Goal: Task Accomplishment & Management: Use online tool/utility

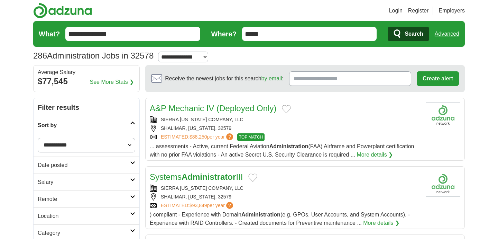
click at [405, 37] on span "Search" at bounding box center [414, 34] width 18 height 14
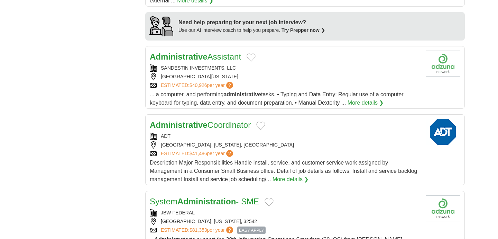
scroll to position [643, 0]
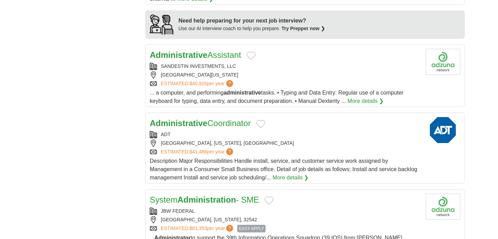
click at [366, 97] on link "More details ❯" at bounding box center [366, 101] width 36 height 8
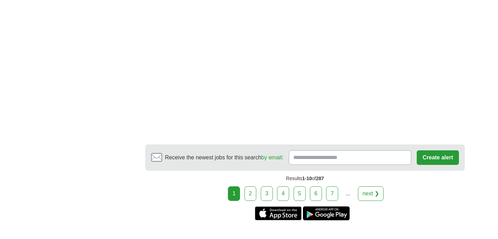
scroll to position [1334, 0]
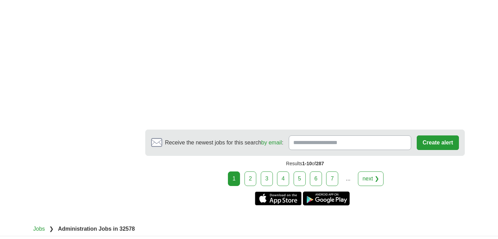
click at [378, 171] on link "next ❯" at bounding box center [371, 178] width 26 height 15
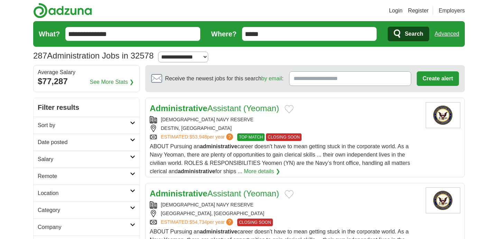
click at [120, 122] on h2 "Sort by" at bounding box center [84, 125] width 92 height 8
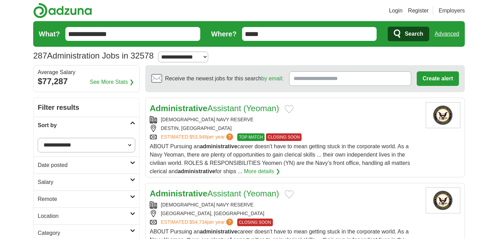
click at [89, 151] on select "**********" at bounding box center [87, 145] width 98 height 15
select select "**********"
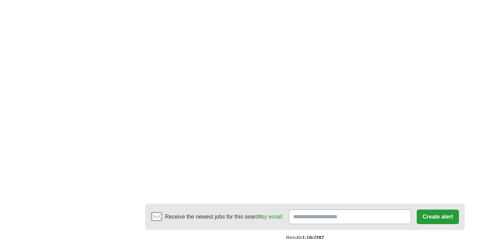
scroll to position [1161, 0]
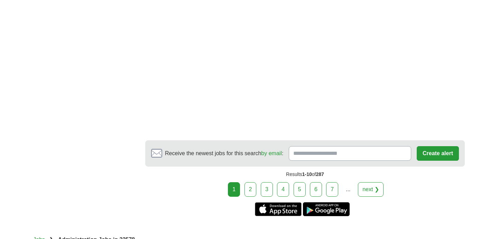
click at [375, 182] on link "next ❯" at bounding box center [371, 189] width 26 height 15
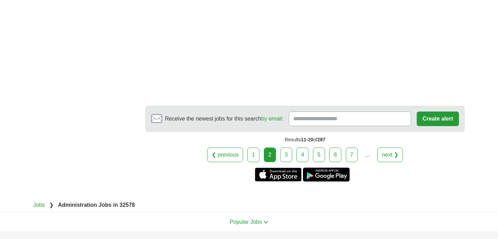
scroll to position [1228, 0]
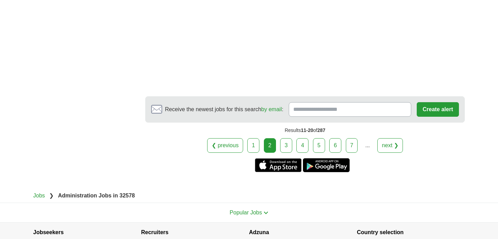
click at [395, 141] on link "next ❯" at bounding box center [390, 145] width 26 height 15
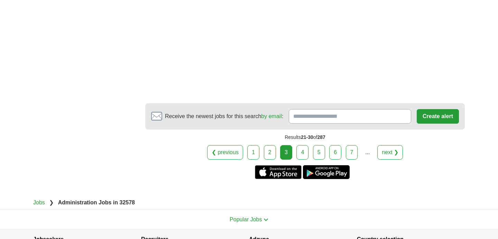
scroll to position [1188, 0]
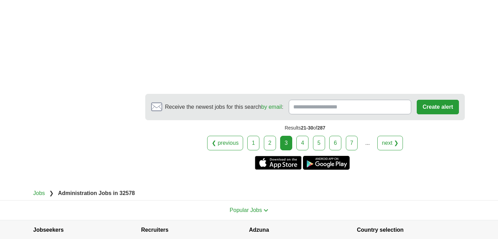
click at [396, 136] on link "next ❯" at bounding box center [390, 143] width 26 height 15
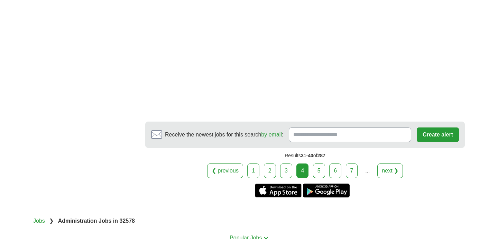
scroll to position [1102, 0]
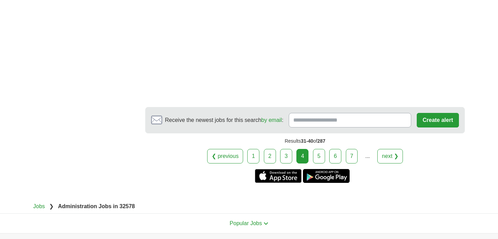
click at [393, 163] on link "next ❯" at bounding box center [390, 156] width 26 height 15
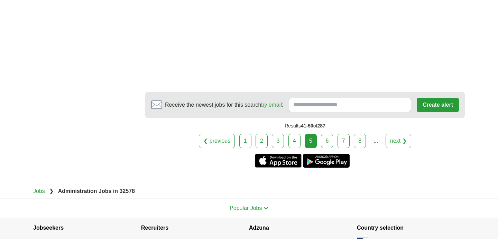
scroll to position [1313, 0]
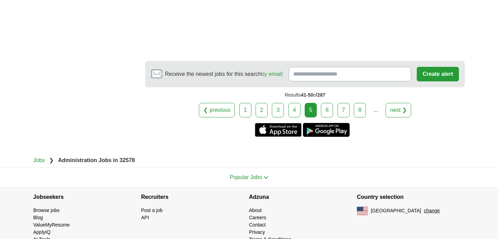
click at [404, 103] on link "next ❯" at bounding box center [399, 110] width 26 height 15
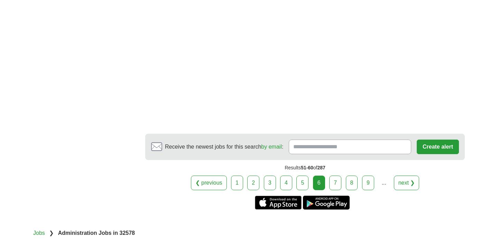
scroll to position [1171, 0]
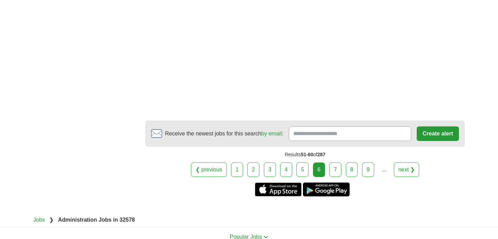
click at [409, 162] on link "next ❯" at bounding box center [407, 169] width 26 height 15
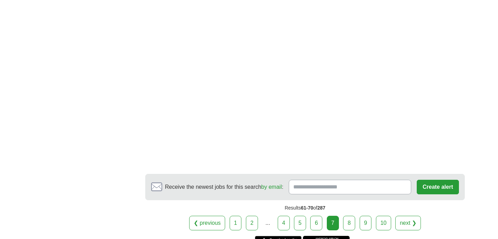
scroll to position [1137, 0]
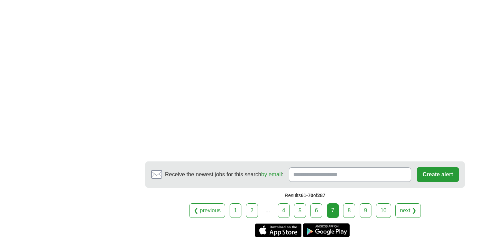
click at [416, 214] on link "next ❯" at bounding box center [408, 210] width 26 height 15
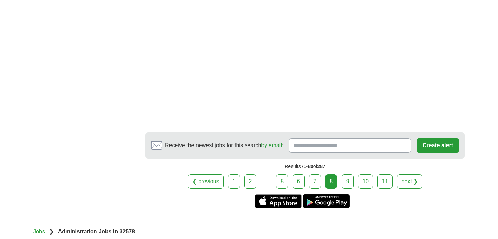
scroll to position [1060, 0]
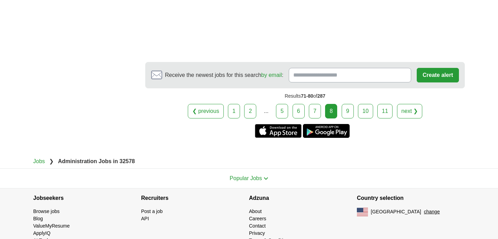
click at [407, 104] on link "next ❯" at bounding box center [410, 111] width 26 height 15
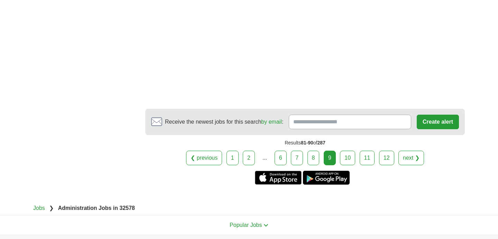
scroll to position [1268, 0]
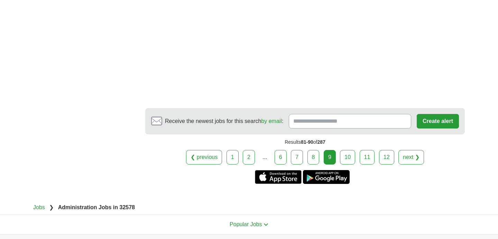
click at [401, 150] on link "next ❯" at bounding box center [411, 157] width 26 height 15
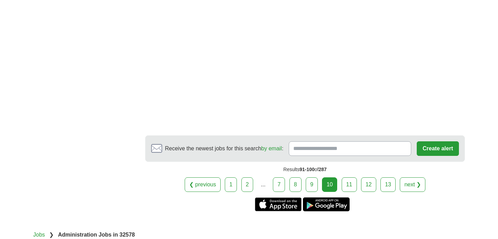
scroll to position [1169, 0]
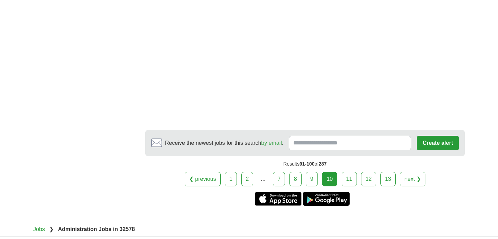
click at [420, 172] on link "next ❯" at bounding box center [413, 179] width 26 height 15
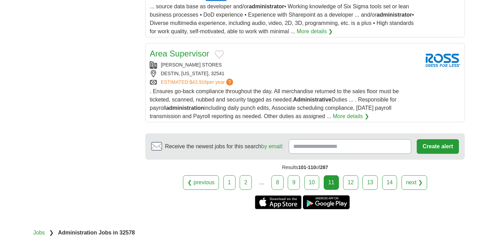
scroll to position [867, 0]
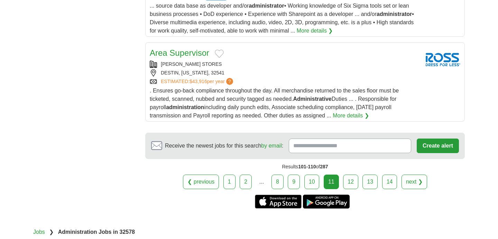
click at [415, 177] on link "next ❯" at bounding box center [414, 181] width 26 height 15
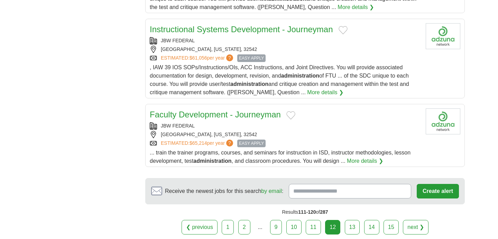
scroll to position [797, 0]
